Goal: Find specific page/section: Find specific page/section

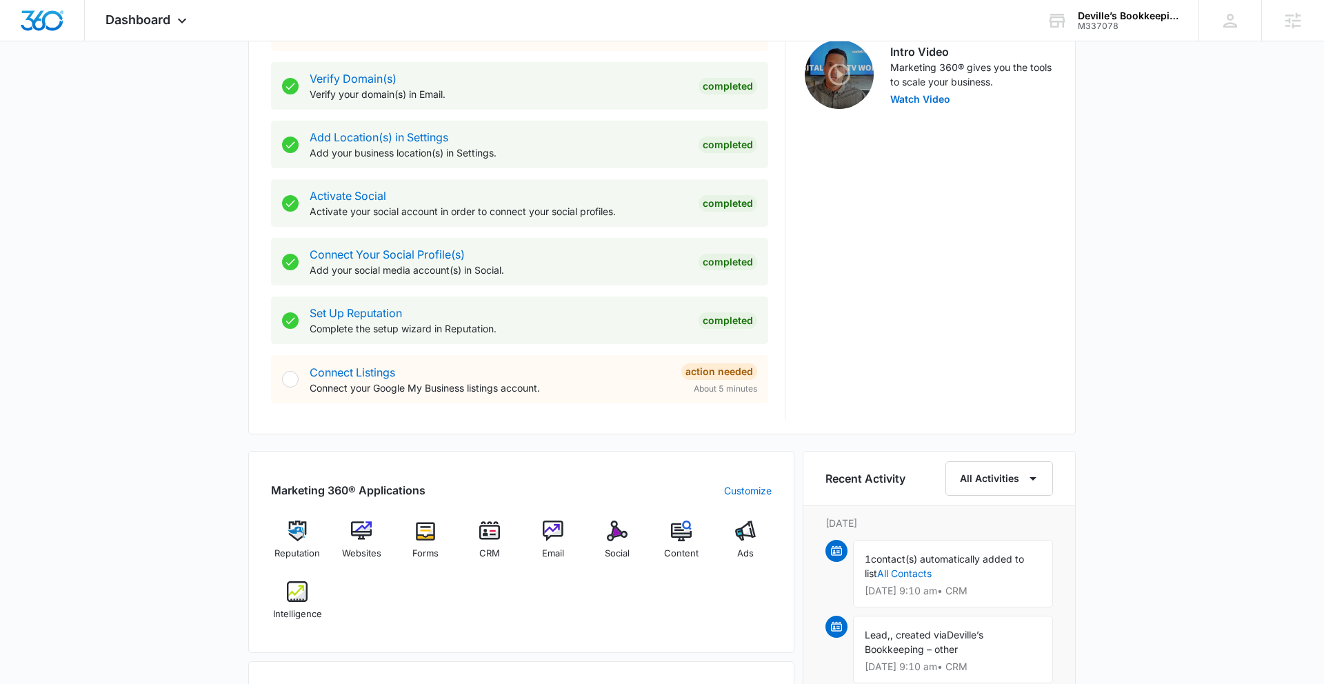
scroll to position [509, 0]
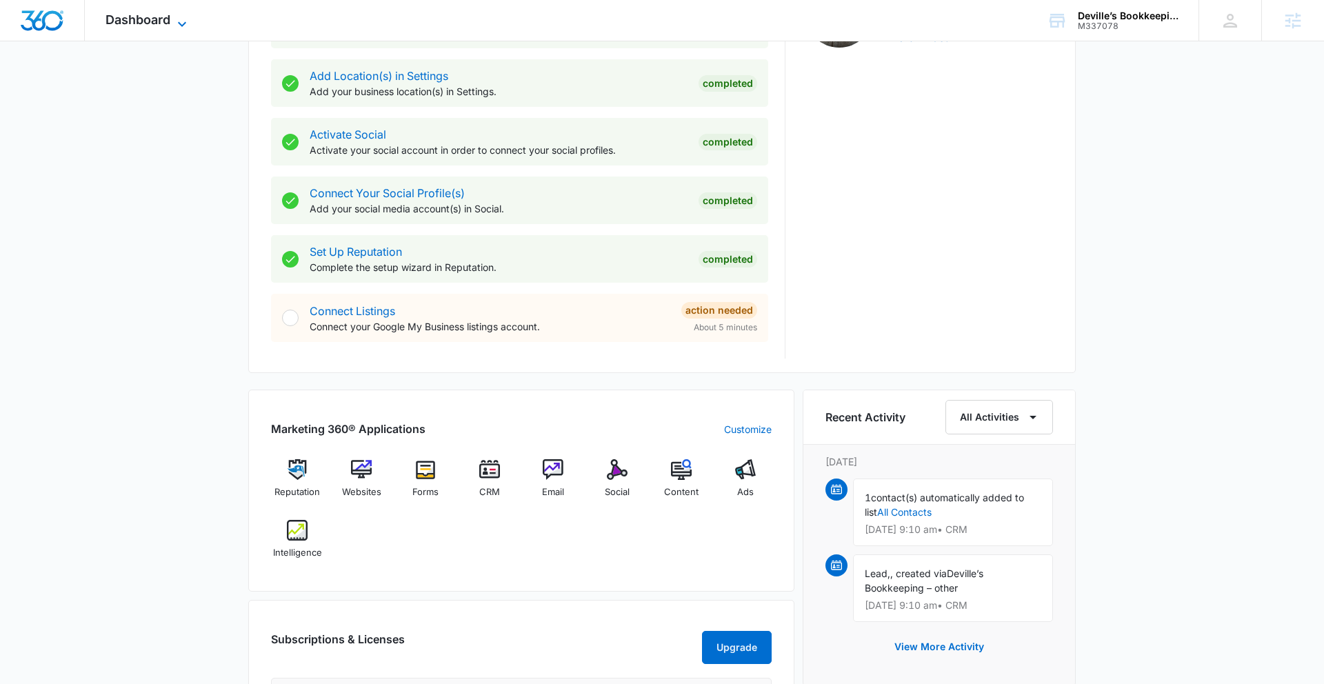
click at [168, 18] on span "Dashboard" at bounding box center [137, 19] width 65 height 14
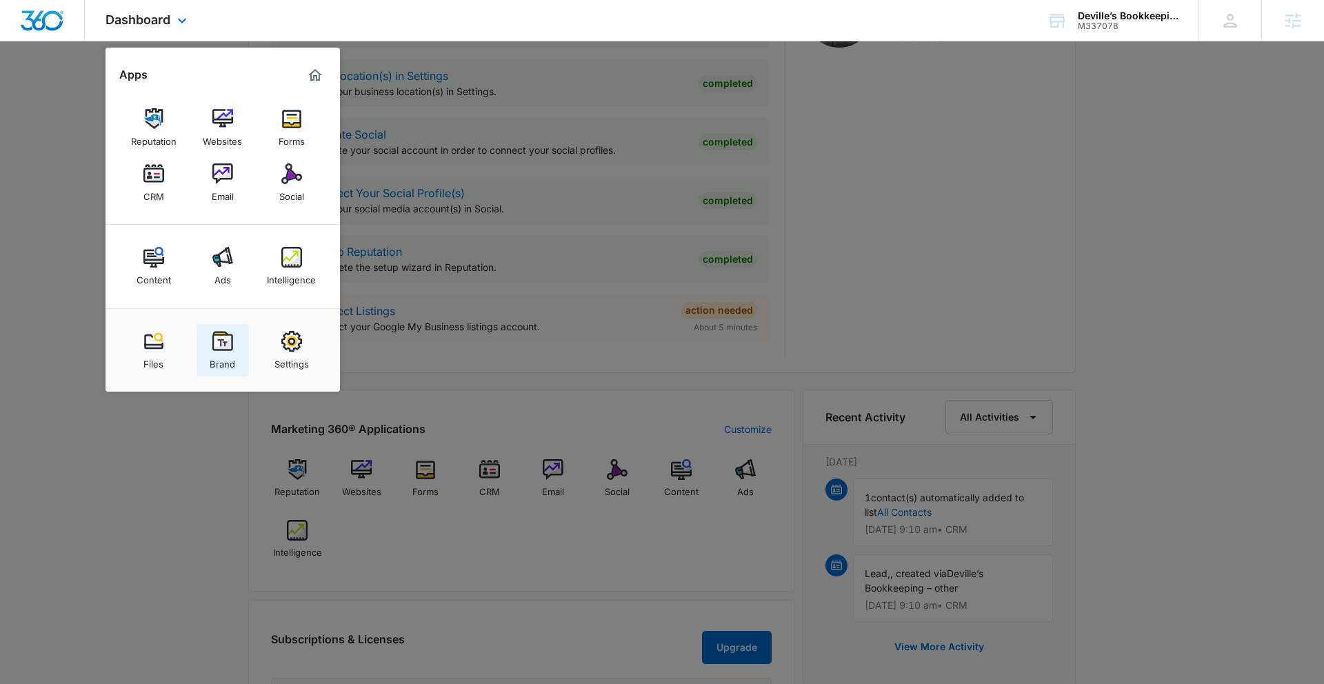
click at [224, 343] on img at bounding box center [222, 341] width 21 height 21
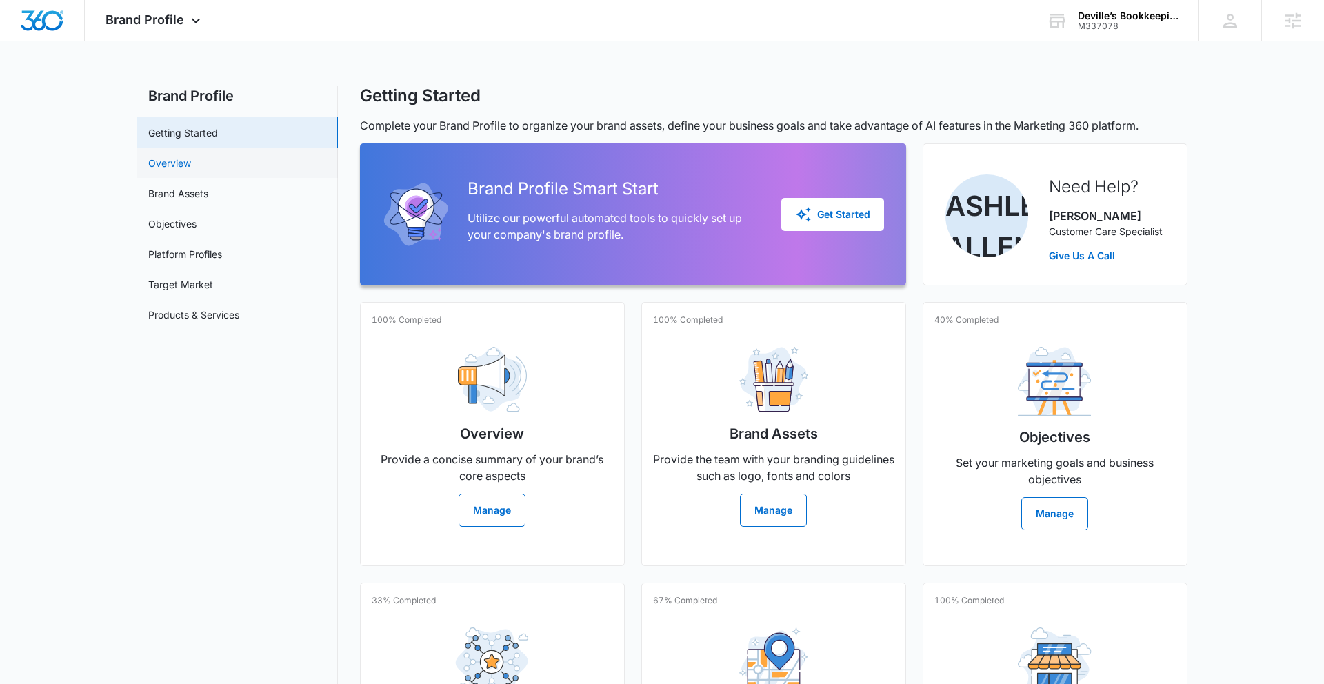
click at [178, 170] on link "Overview" at bounding box center [169, 163] width 43 height 14
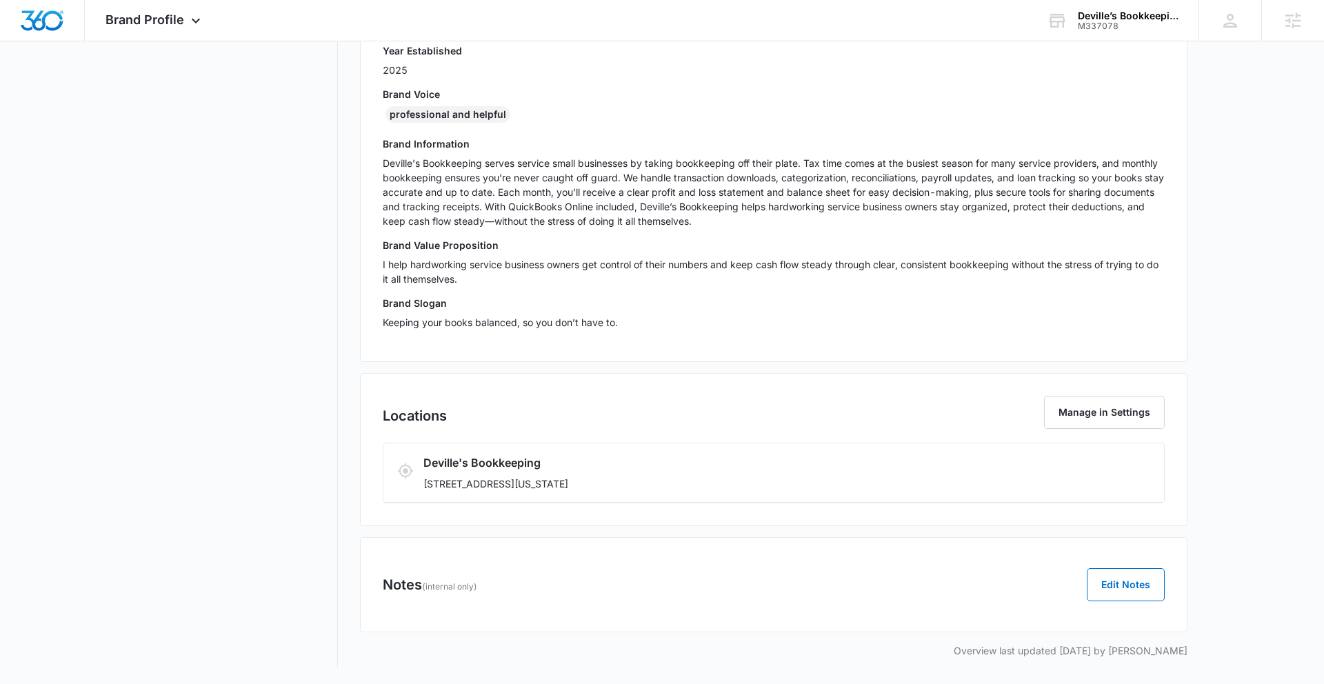
scroll to position [290, 0]
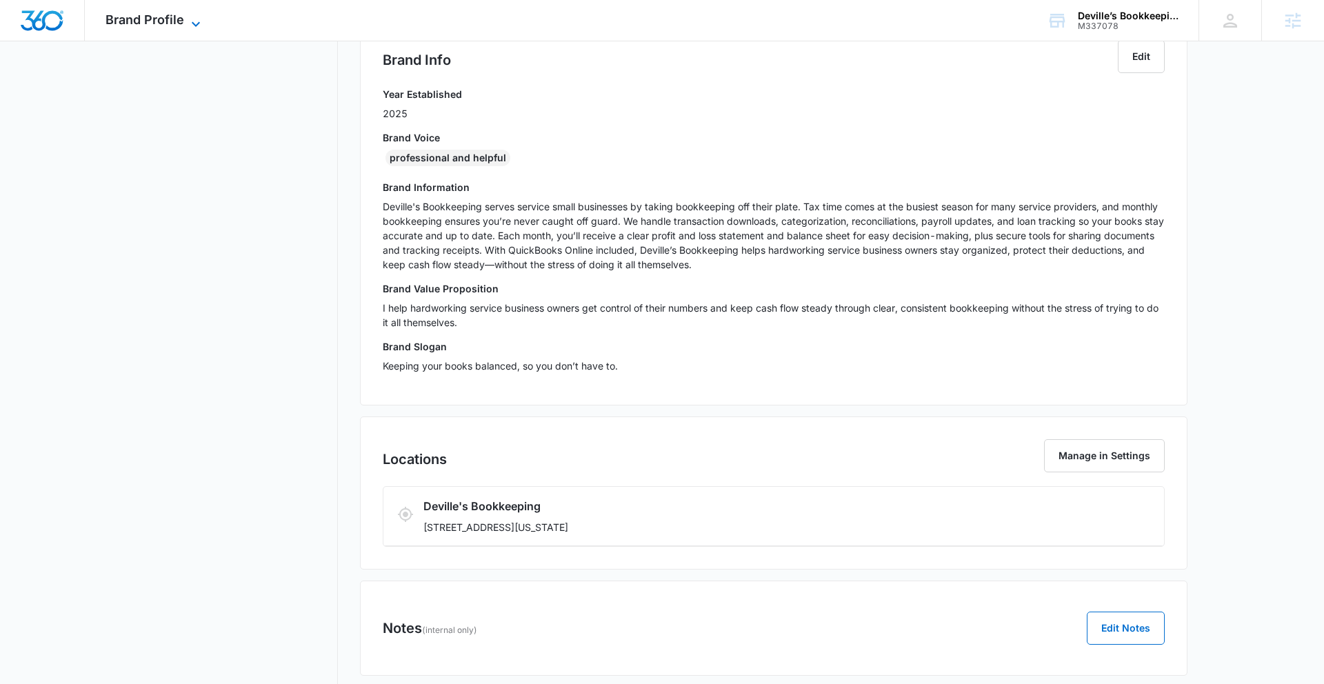
click at [150, 23] on span "Brand Profile" at bounding box center [144, 19] width 79 height 14
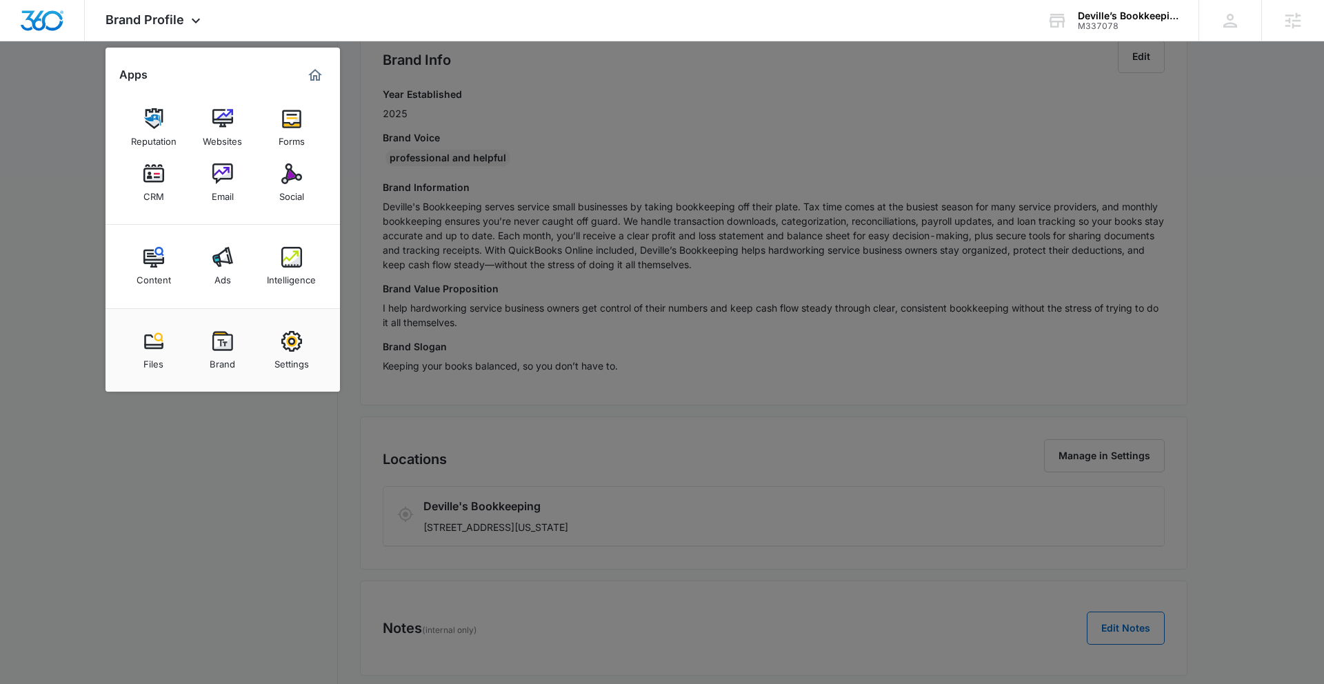
drag, startPoint x: 609, startPoint y: 108, endPoint x: 602, endPoint y: 117, distance: 11.9
click at [609, 108] on div at bounding box center [662, 342] width 1324 height 684
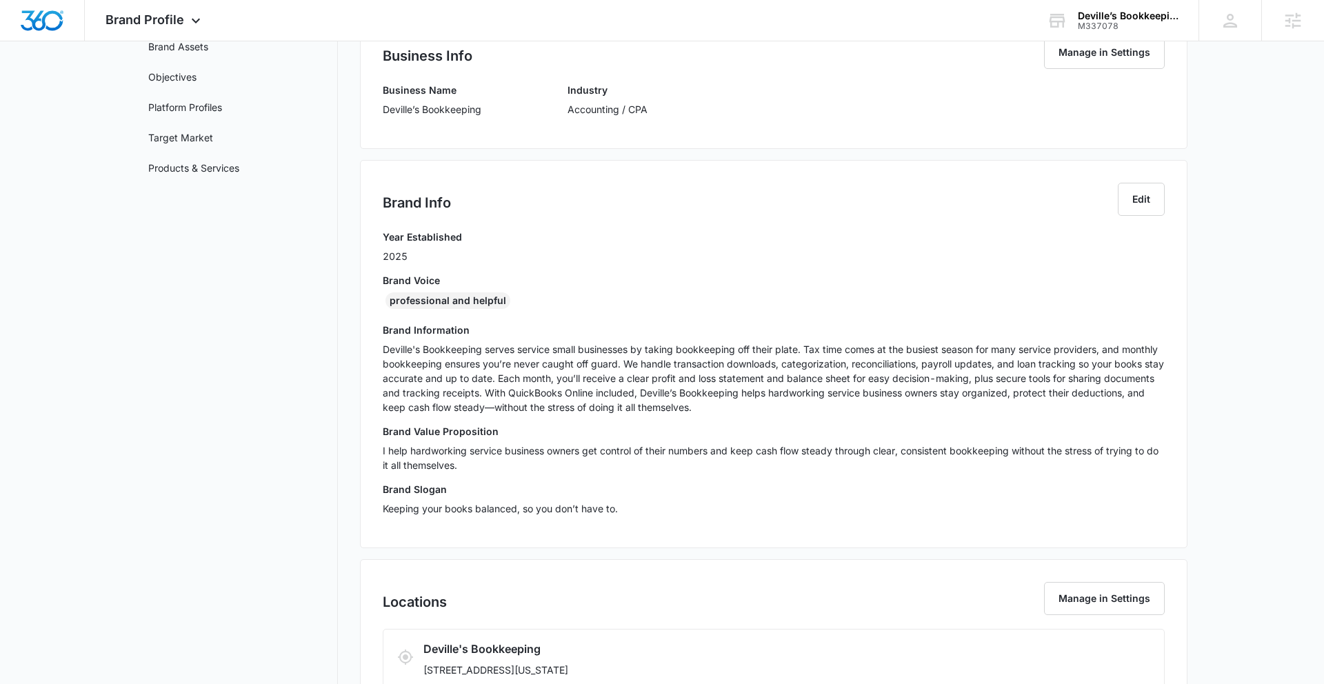
scroll to position [0, 0]
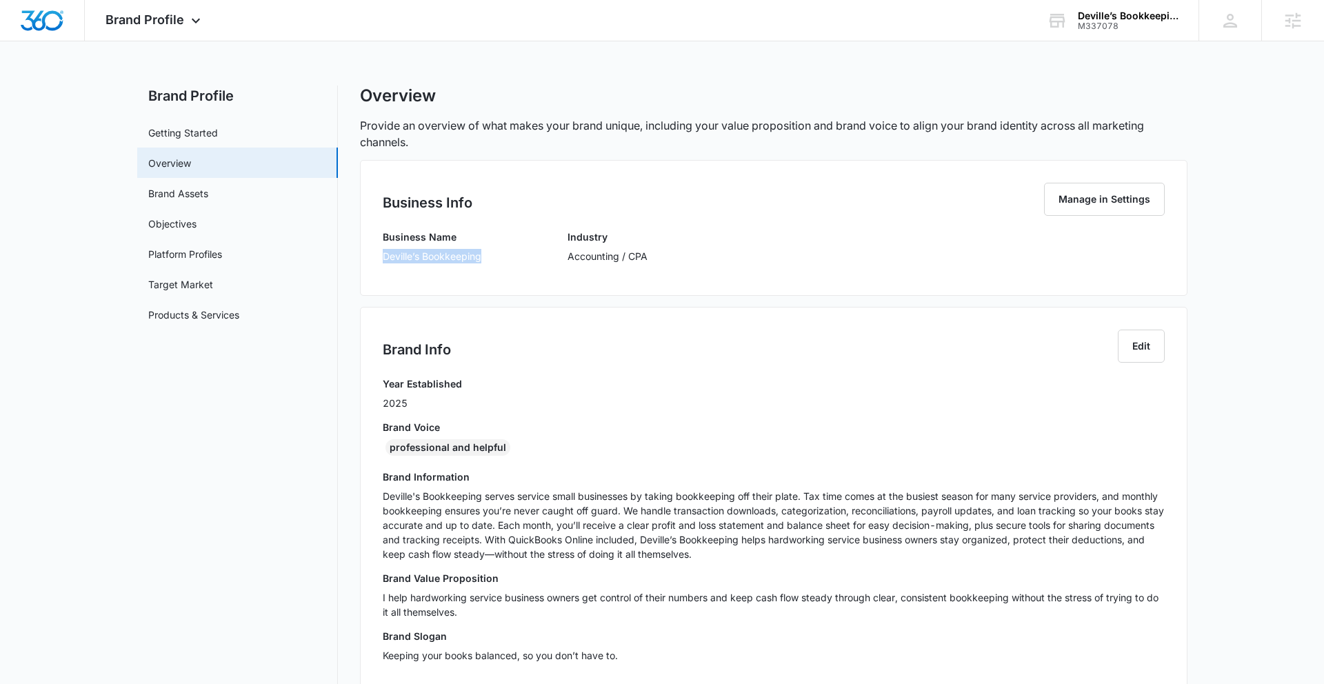
drag, startPoint x: 382, startPoint y: 256, endPoint x: 501, endPoint y: 259, distance: 119.3
click at [501, 259] on div "Business Name Deville’s Bookkeeping Industry Accounting / CPA" at bounding box center [774, 251] width 782 height 43
copy p "Deville’s Bookkeeping"
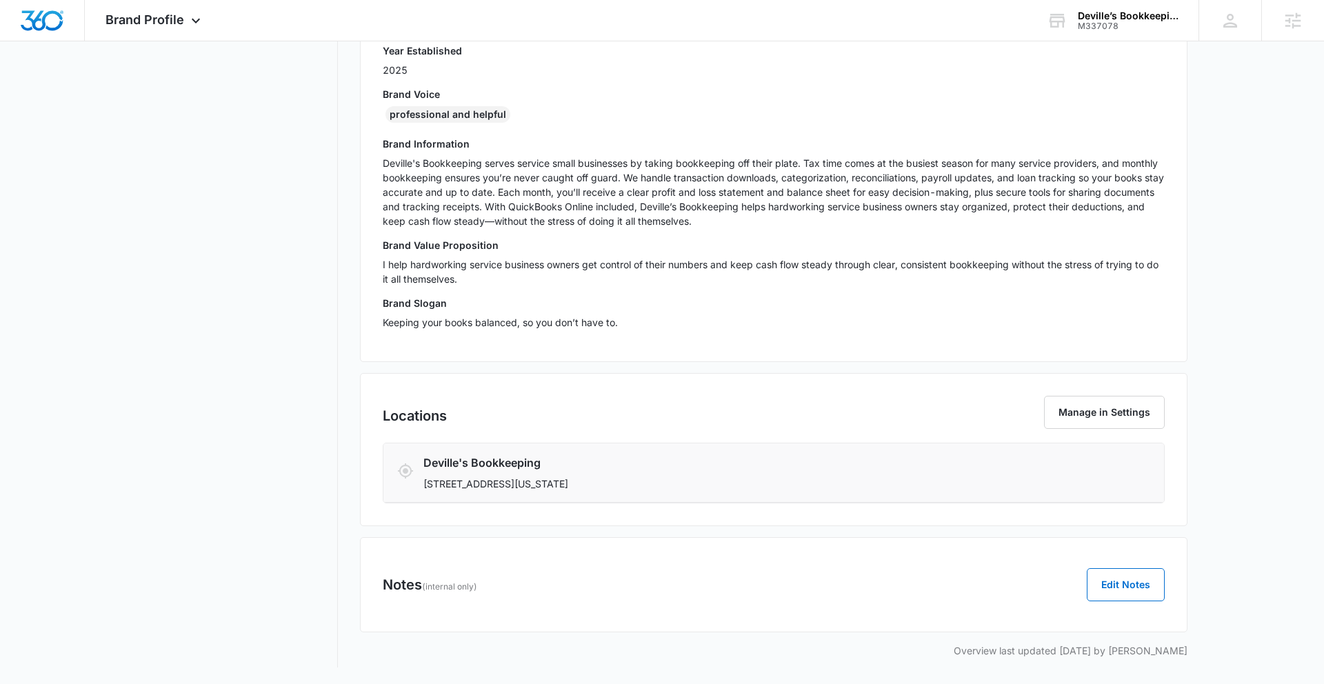
drag, startPoint x: 555, startPoint y: 492, endPoint x: 549, endPoint y: 487, distance: 7.3
click at [554, 490] on li "Deville's Bookkeeping 5794 Highland Hills Blvd, Iowa, LA 70647" at bounding box center [773, 472] width 780 height 59
click at [542, 483] on p "5794 Highland Hills Blvd, Iowa, LA 70647" at bounding box center [708, 483] width 571 height 14
drag, startPoint x: 542, startPoint y: 484, endPoint x: 579, endPoint y: 487, distance: 37.4
click at [579, 487] on p "5794 Highland Hills Blvd, Iowa, LA 70647" at bounding box center [708, 483] width 571 height 14
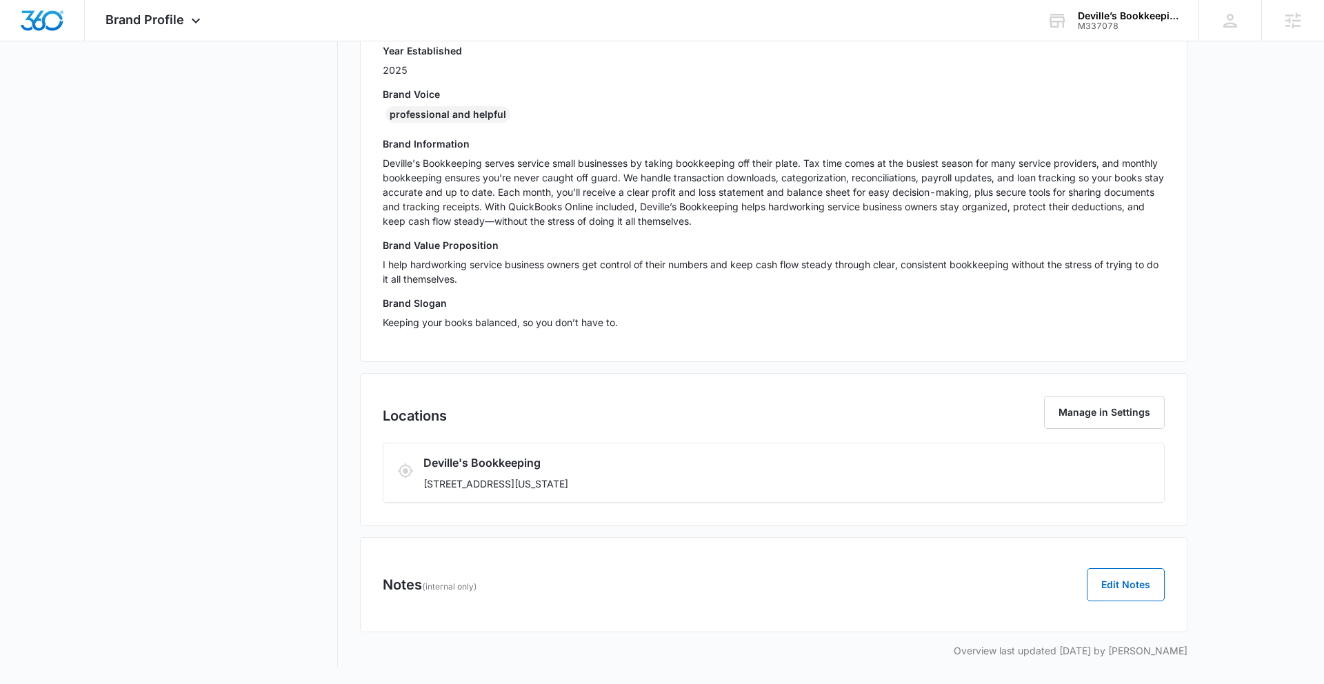
copy p "Iowa, LA"
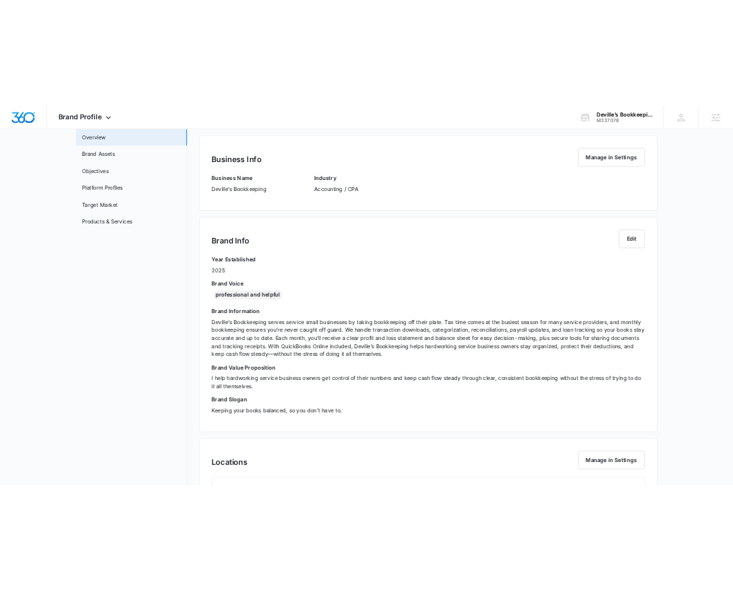
scroll to position [108, 0]
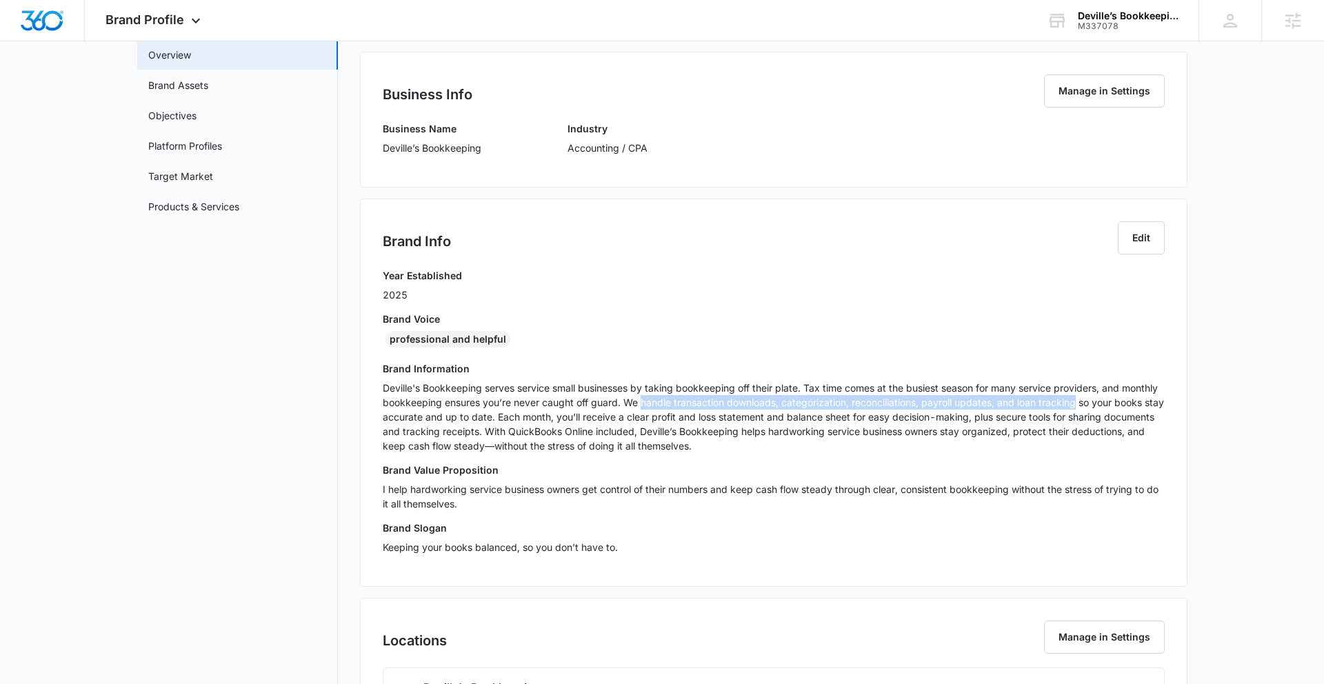
drag, startPoint x: 669, startPoint y: 403, endPoint x: 1077, endPoint y: 405, distance: 407.4
click at [1077, 405] on p "Deville's Bookkeeping serves service small businesses by taking bookkeeping off…" at bounding box center [774, 417] width 782 height 72
copy p "handle transaction downloads, categorization, reconciliations, payroll updates,…"
click at [405, 17] on div "Brand Profile Apps Reputation Websites Forms CRM Email Social Content Ads Intel…" at bounding box center [662, 20] width 1324 height 41
